Goal: Information Seeking & Learning: Learn about a topic

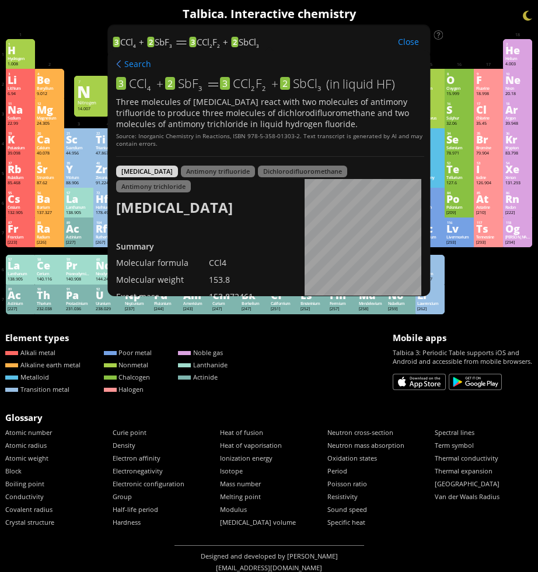
scroll to position [464, 0]
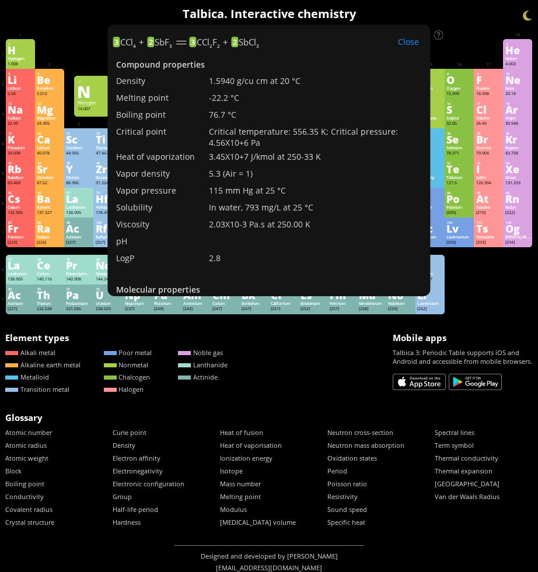
click at [405, 39] on div "Close" at bounding box center [408, 41] width 44 height 13
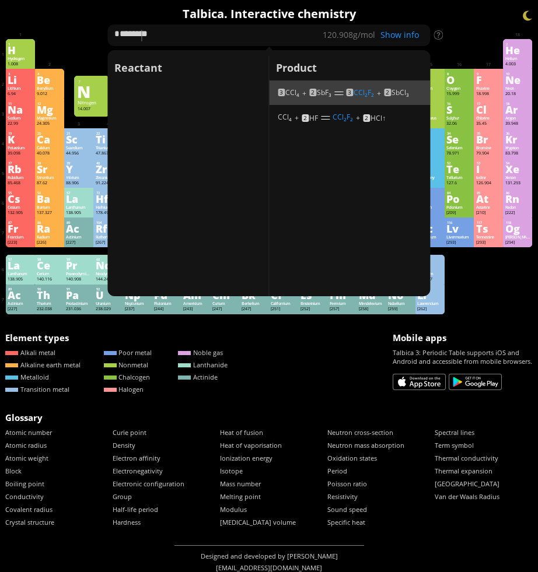
click at [287, 93] on span "CCl 4" at bounding box center [292, 92] width 14 height 9
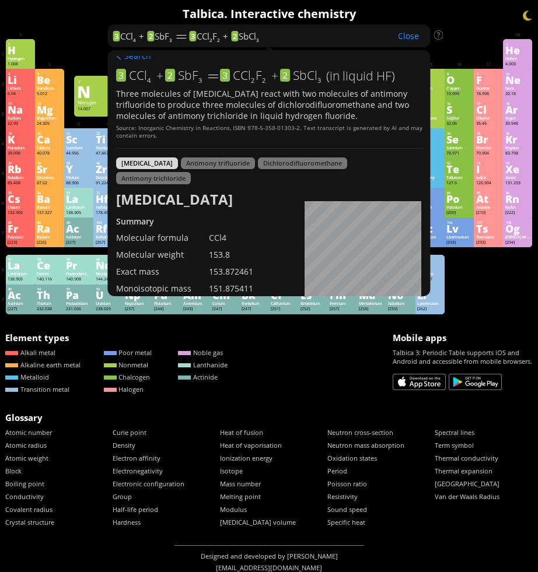
scroll to position [0, 0]
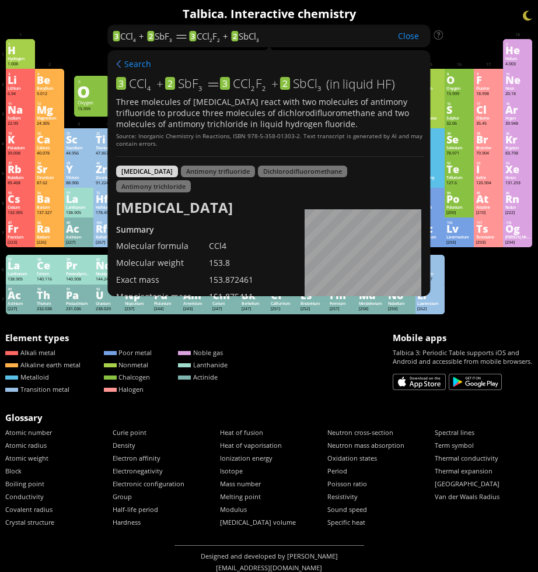
click at [409, 39] on div "Close" at bounding box center [408, 35] width 44 height 13
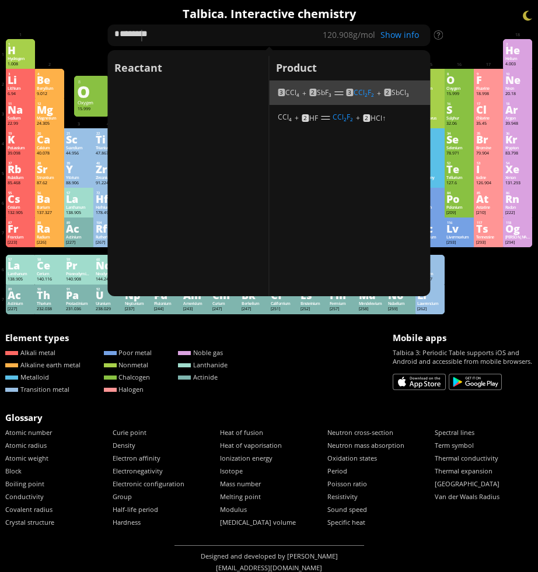
click at [456, 29] on div "Summary Molecular formula Molecular weight Exact mass Monoisotopic mass Classif…" at bounding box center [269, 291] width 538 height 582
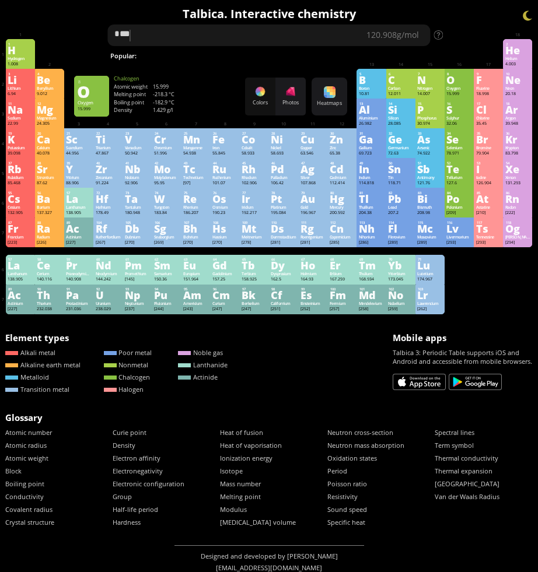
type textarea "*"
click at [466, 33] on div "Summary Molecular formula Molecular weight Exact mass Monoisotopic mass Classif…" at bounding box center [269, 291] width 538 height 582
click at [461, 32] on div "Summary Molecular formula Molecular weight Exact mass Monoisotopic mass Classif…" at bounding box center [269, 291] width 538 height 582
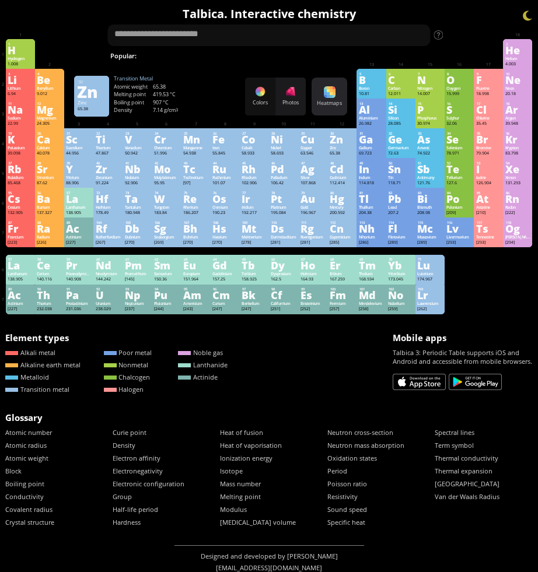
click at [331, 99] on div "Heatmaps Heatmaps Normal mode Melting point Boiling point Density Atomic weight…" at bounding box center [330, 97] width 36 height 38
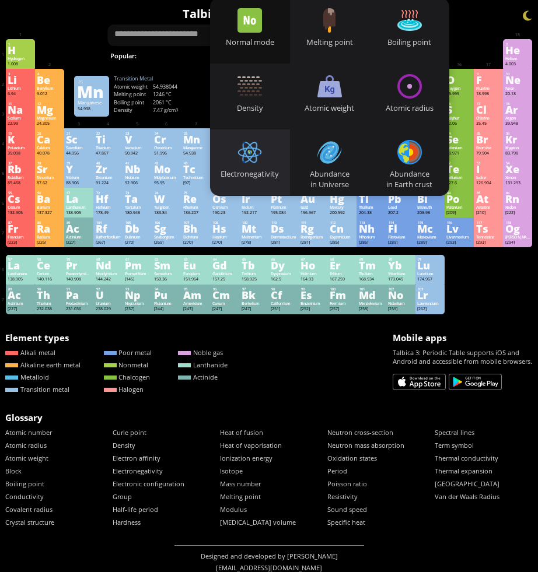
click at [257, 140] on div at bounding box center [249, 152] width 25 height 25
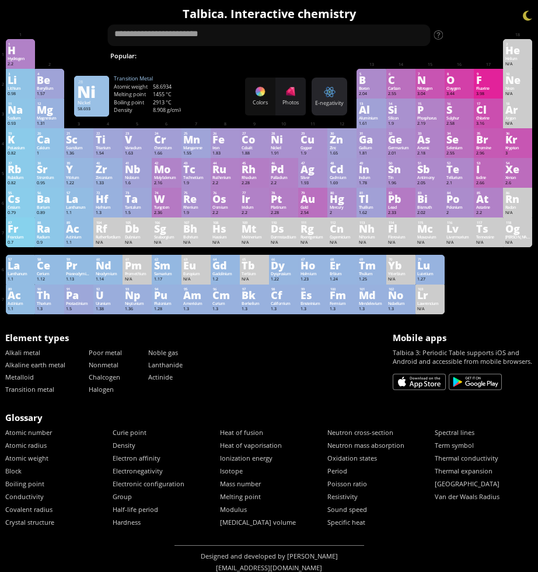
click at [321, 95] on div "E-negativity Heatmaps Normal mode Melting point Boiling point Density Atomic we…" at bounding box center [330, 97] width 36 height 38
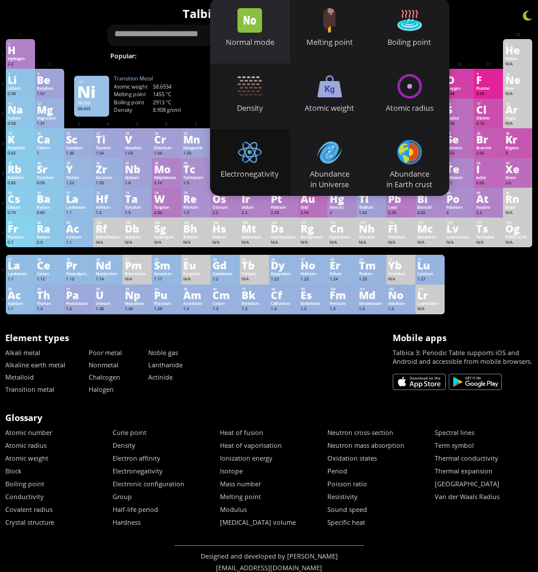
click at [267, 41] on div "Normal mode" at bounding box center [250, 42] width 80 height 11
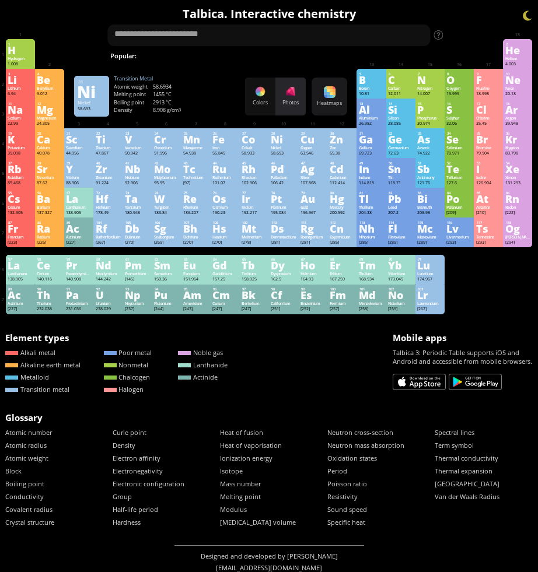
click at [292, 96] on div at bounding box center [291, 92] width 12 height 12
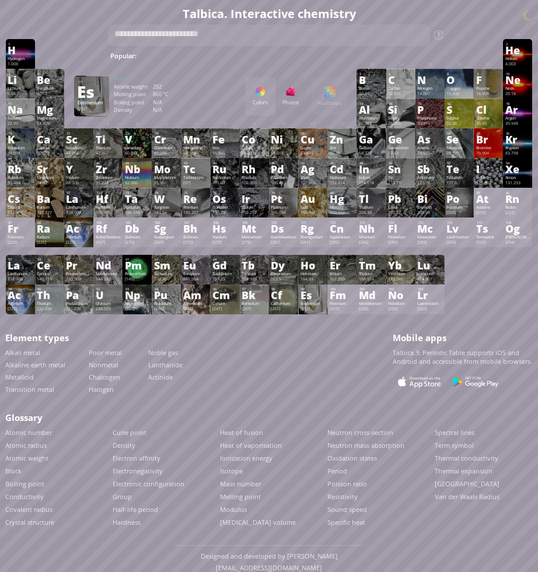
click at [314, 300] on div "Es" at bounding box center [312, 295] width 25 height 9
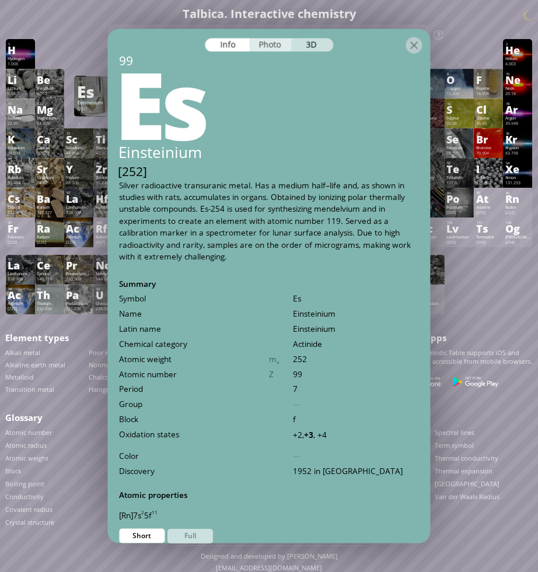
click at [267, 39] on div "Photo" at bounding box center [271, 44] width 42 height 13
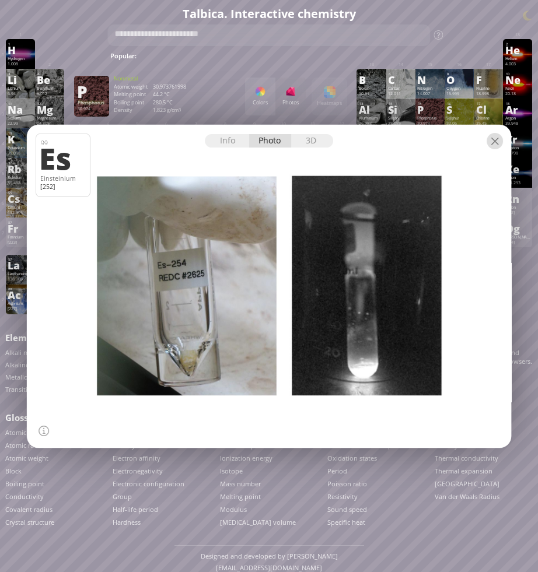
click at [491, 142] on div at bounding box center [495, 141] width 16 height 16
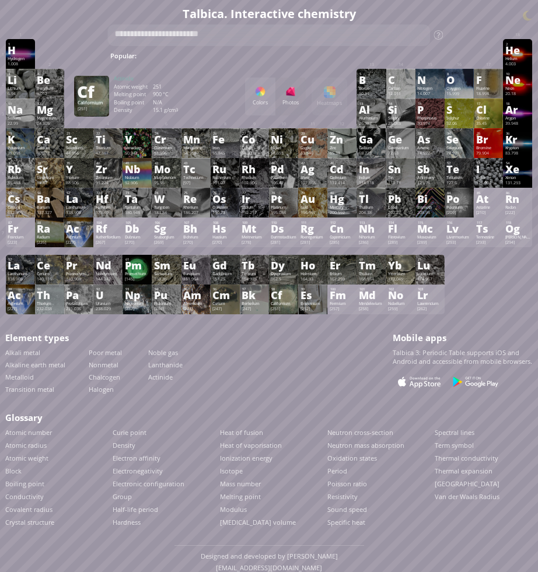
click at [279, 306] on div "Californium" at bounding box center [283, 303] width 25 height 5
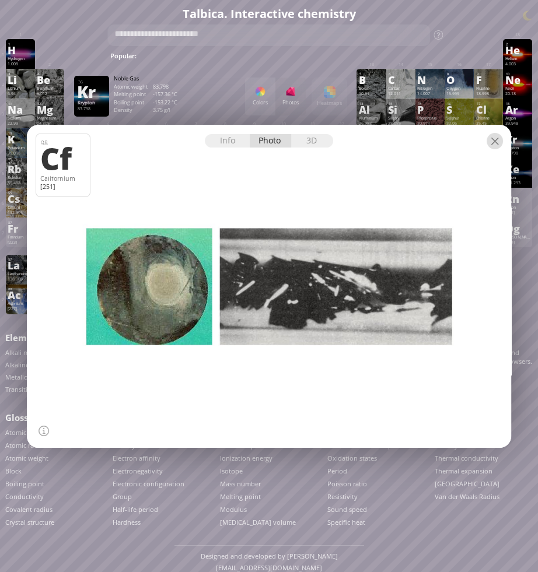
click at [496, 141] on div at bounding box center [495, 141] width 16 height 16
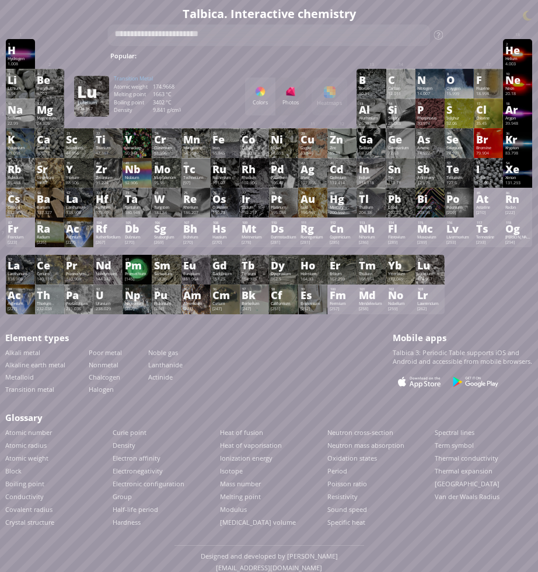
click at [435, 262] on div "71" at bounding box center [430, 259] width 25 height 5
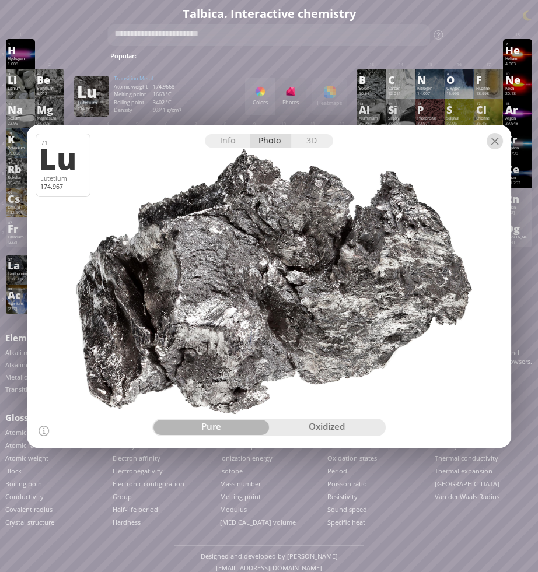
click at [491, 142] on div at bounding box center [495, 141] width 16 height 16
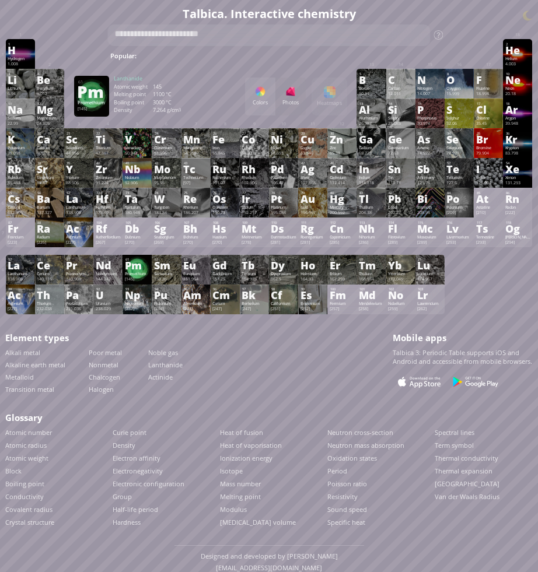
click at [138, 270] on div "Pm" at bounding box center [137, 265] width 25 height 9
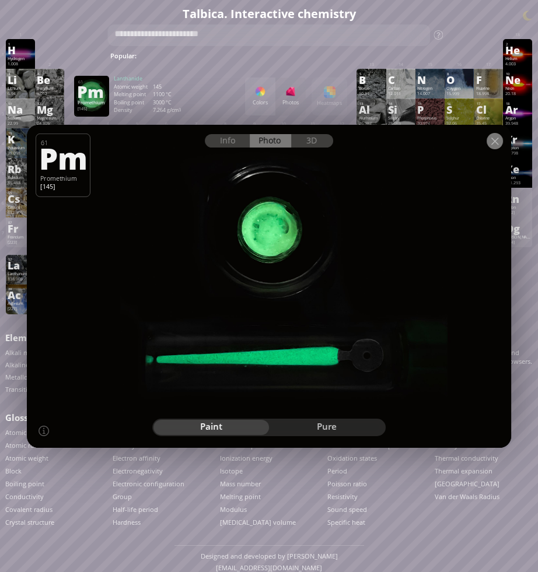
click at [498, 142] on div at bounding box center [495, 141] width 16 height 16
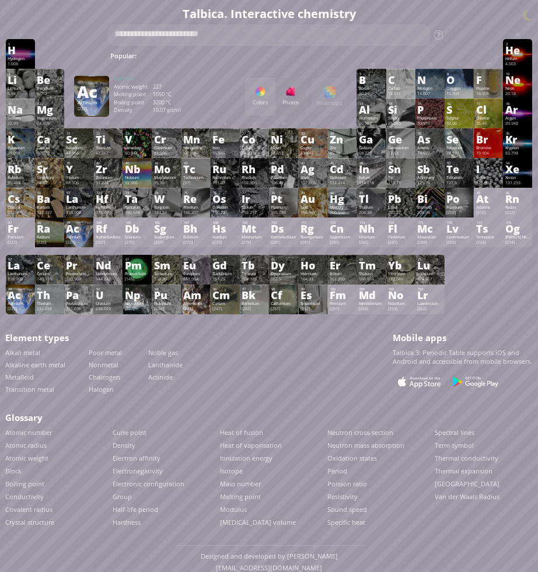
click at [14, 312] on div "[227]" at bounding box center [20, 308] width 25 height 5
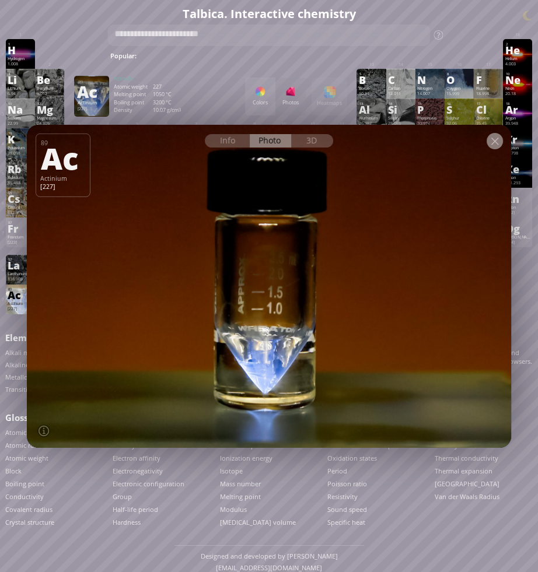
click at [492, 142] on div at bounding box center [495, 141] width 16 height 16
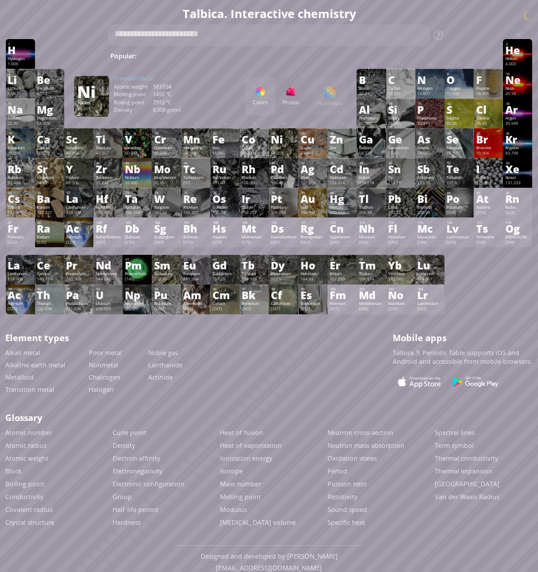
click at [290, 93] on div "Colors Photos" at bounding box center [275, 97] width 61 height 38
click at [333, 92] on div "Colors Photos Heatmaps Heatmaps Normal mode Melting point Boiling point Density…" at bounding box center [296, 97] width 102 height 38
click at [253, 98] on div "Colors" at bounding box center [260, 97] width 30 height 38
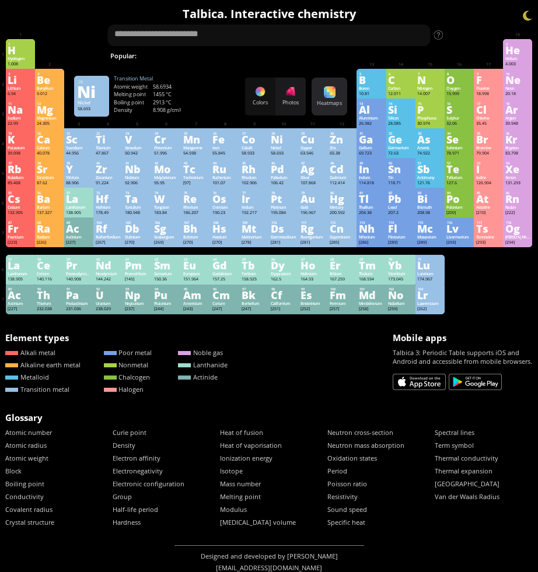
click at [324, 93] on div at bounding box center [330, 92] width 12 height 12
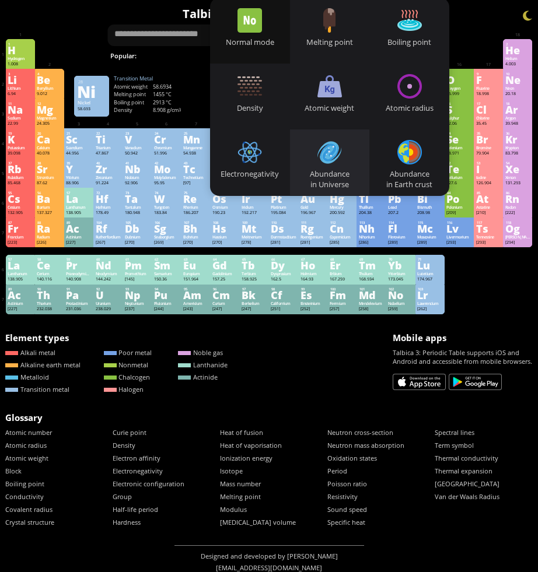
click at [344, 173] on div "Abundance in Universe" at bounding box center [330, 179] width 80 height 21
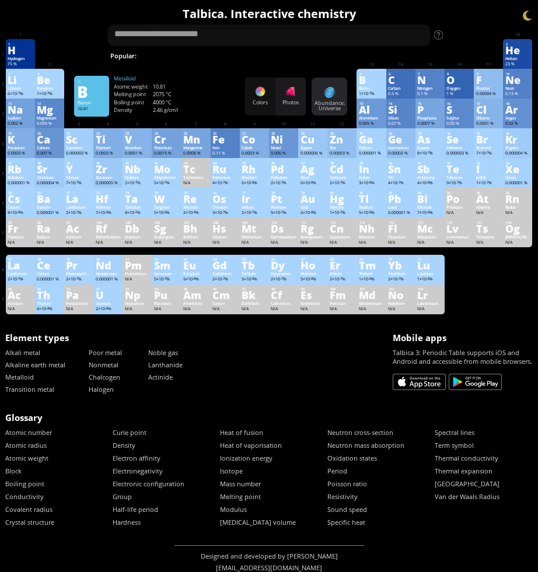
click at [326, 95] on div at bounding box center [330, 92] width 12 height 12
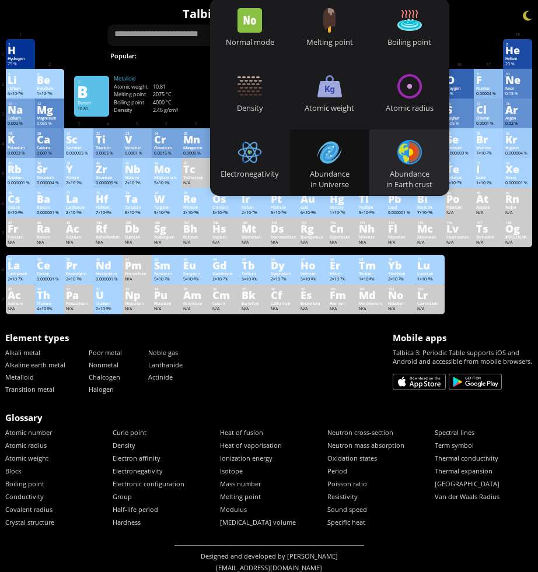
click at [415, 166] on div "Abundance in Earth crust" at bounding box center [409, 163] width 80 height 66
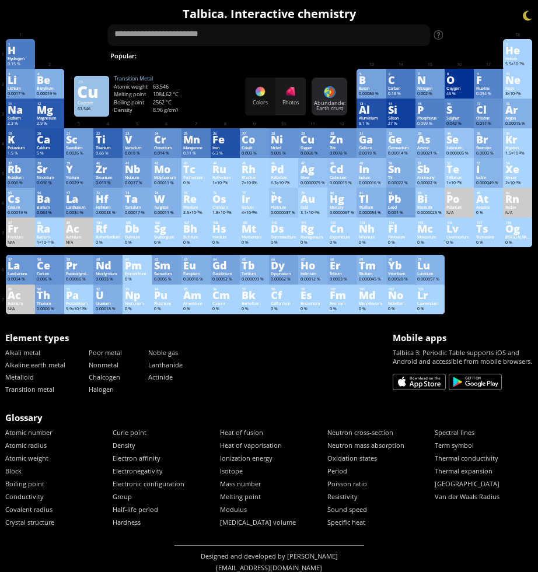
click at [328, 108] on div "Abundande: Earth crust" at bounding box center [329, 106] width 32 height 11
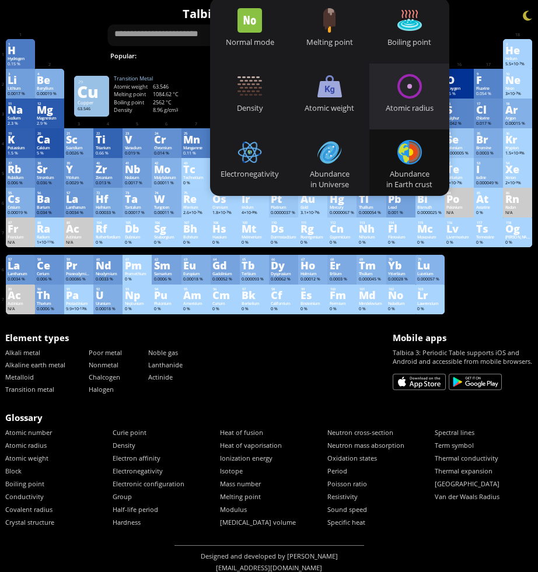
click at [411, 97] on div at bounding box center [409, 86] width 25 height 25
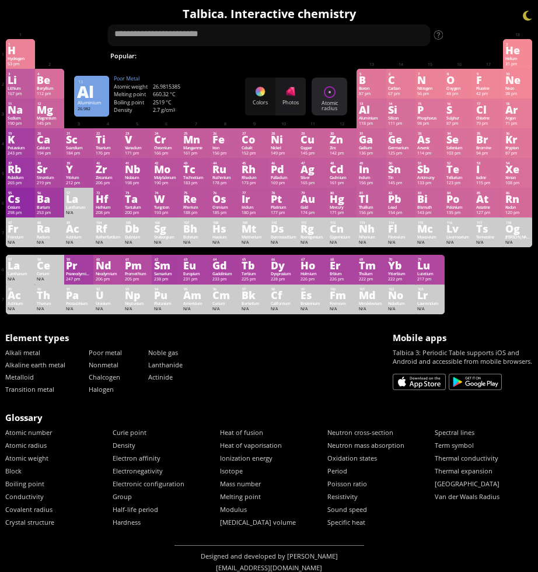
click at [329, 89] on div at bounding box center [330, 92] width 12 height 12
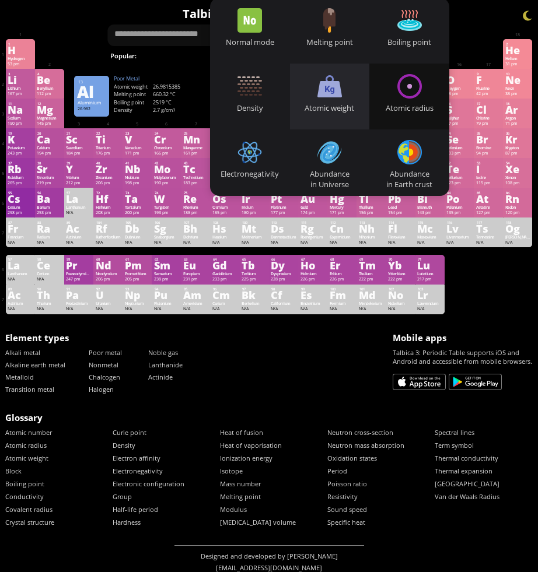
click at [320, 89] on div at bounding box center [329, 86] width 25 height 25
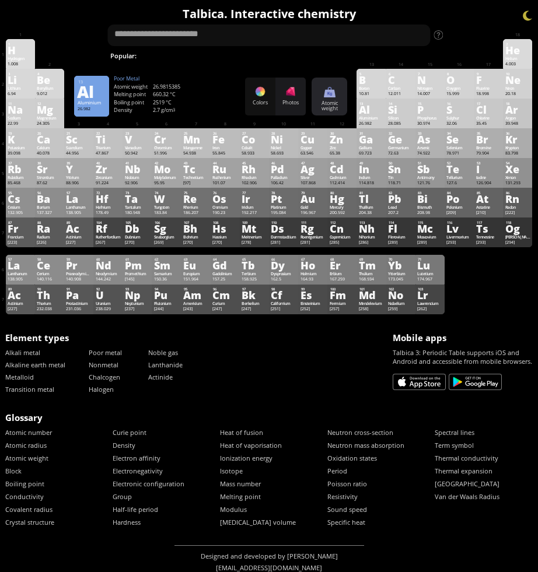
click at [321, 103] on div "Atomic weight" at bounding box center [329, 106] width 32 height 11
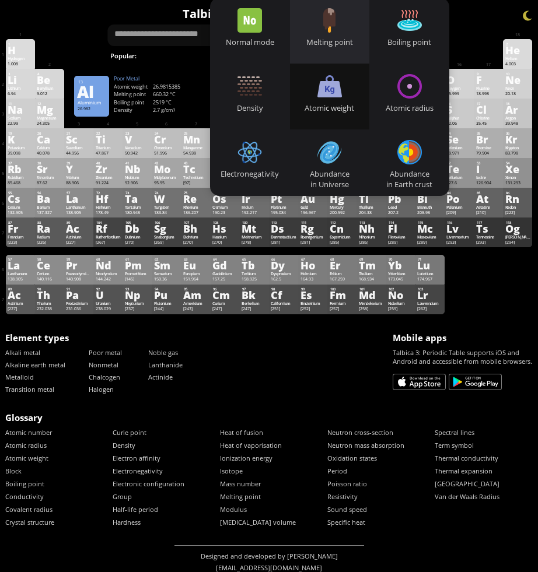
click at [349, 32] on div "Melting point" at bounding box center [330, 31] width 80 height 66
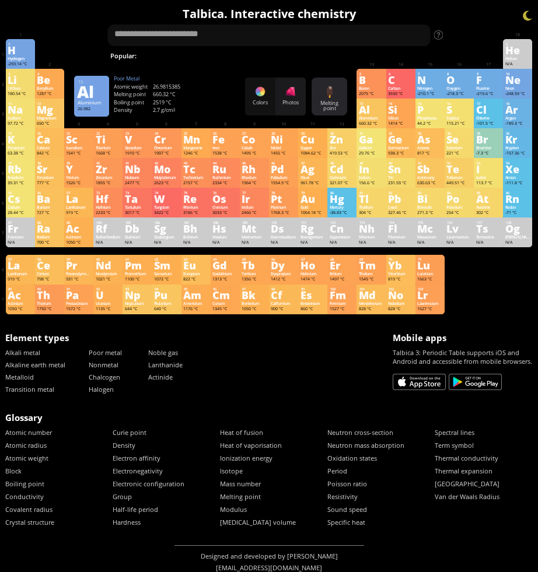
click at [330, 102] on div "Melting point" at bounding box center [329, 106] width 32 height 11
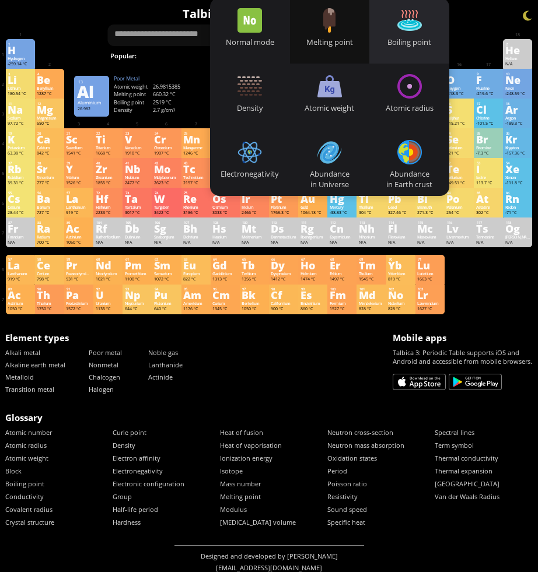
click at [402, 36] on div "Boiling point" at bounding box center [409, 31] width 80 height 66
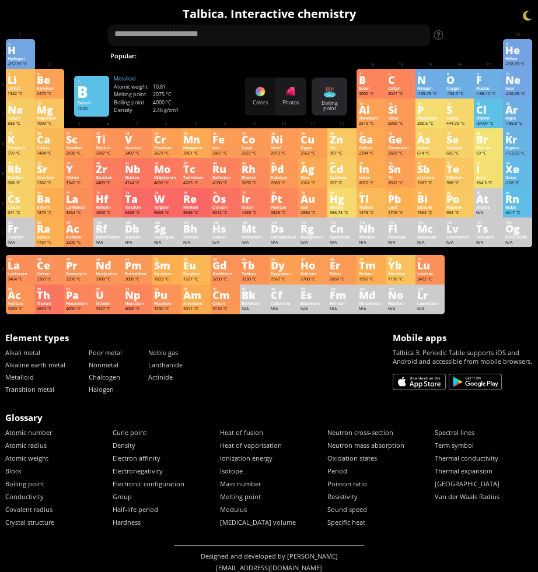
click at [326, 110] on div "Boiling point" at bounding box center [329, 106] width 32 height 11
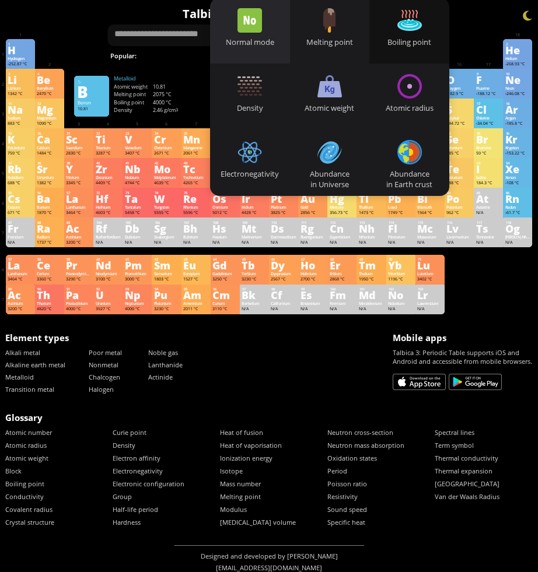
click at [265, 29] on div "Normal mode" at bounding box center [250, 31] width 80 height 66
